Goal: Check status: Check status

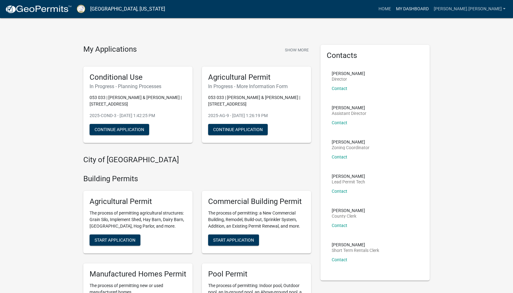
click at [417, 11] on link "My Dashboard" at bounding box center [412, 9] width 38 height 12
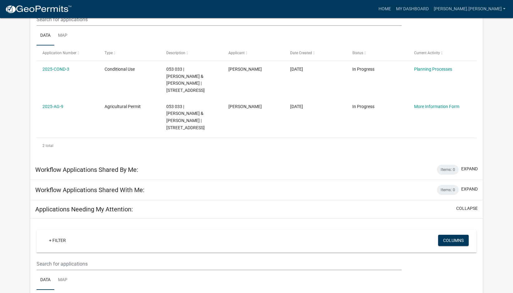
scroll to position [77, 0]
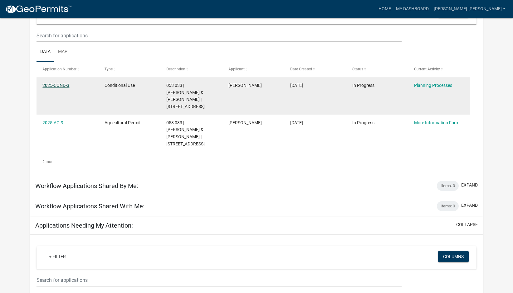
click at [68, 88] on link "2025-COND-3" at bounding box center [55, 85] width 27 height 5
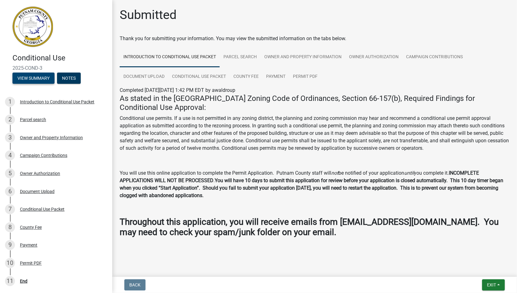
click at [55, 84] on button "View Summary" at bounding box center [33, 78] width 42 height 11
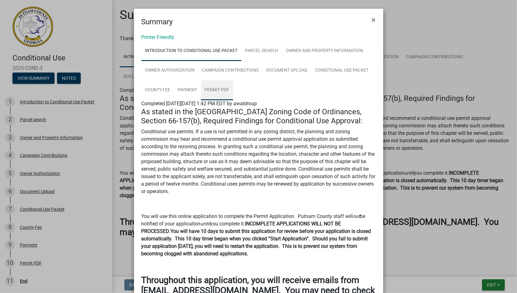
click at [233, 100] on link "Permit PDF" at bounding box center [217, 90] width 32 height 20
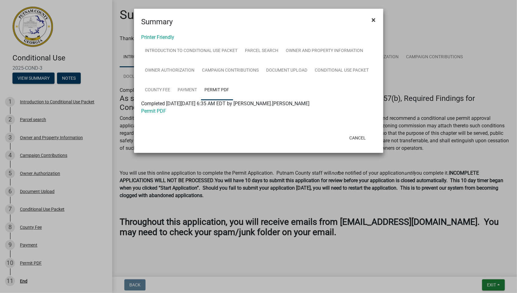
click at [374, 24] on span "×" at bounding box center [374, 20] width 4 height 9
